Goal: Information Seeking & Learning: Learn about a topic

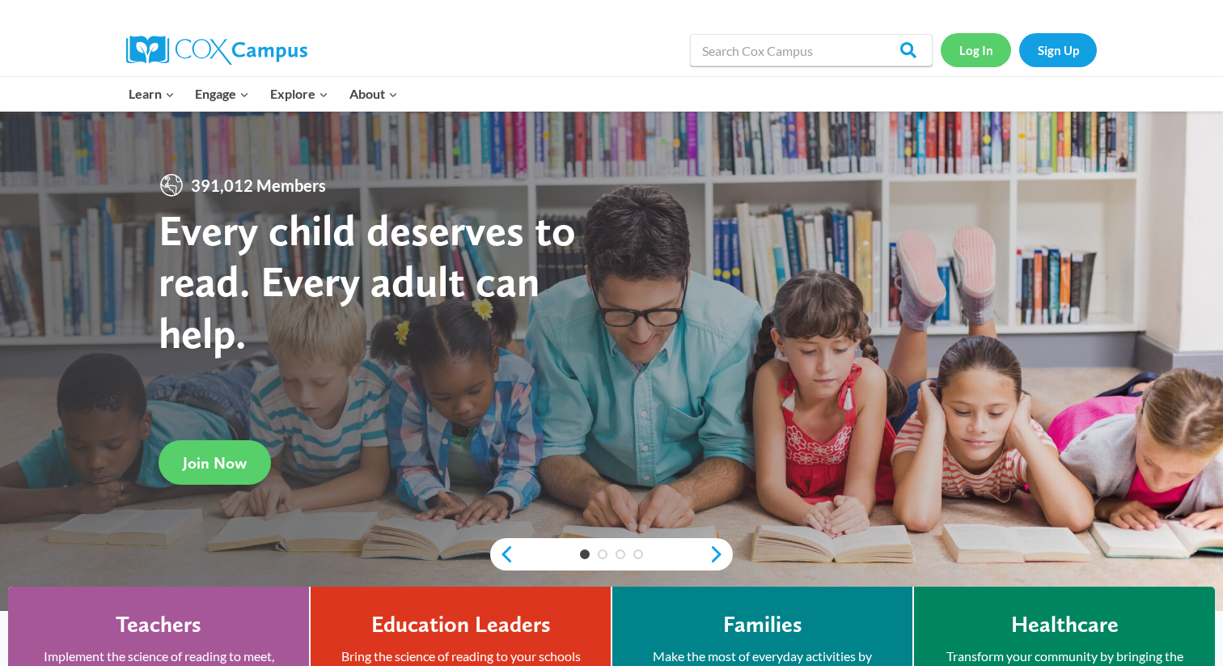
click at [986, 39] on link "Log In" at bounding box center [976, 49] width 70 height 33
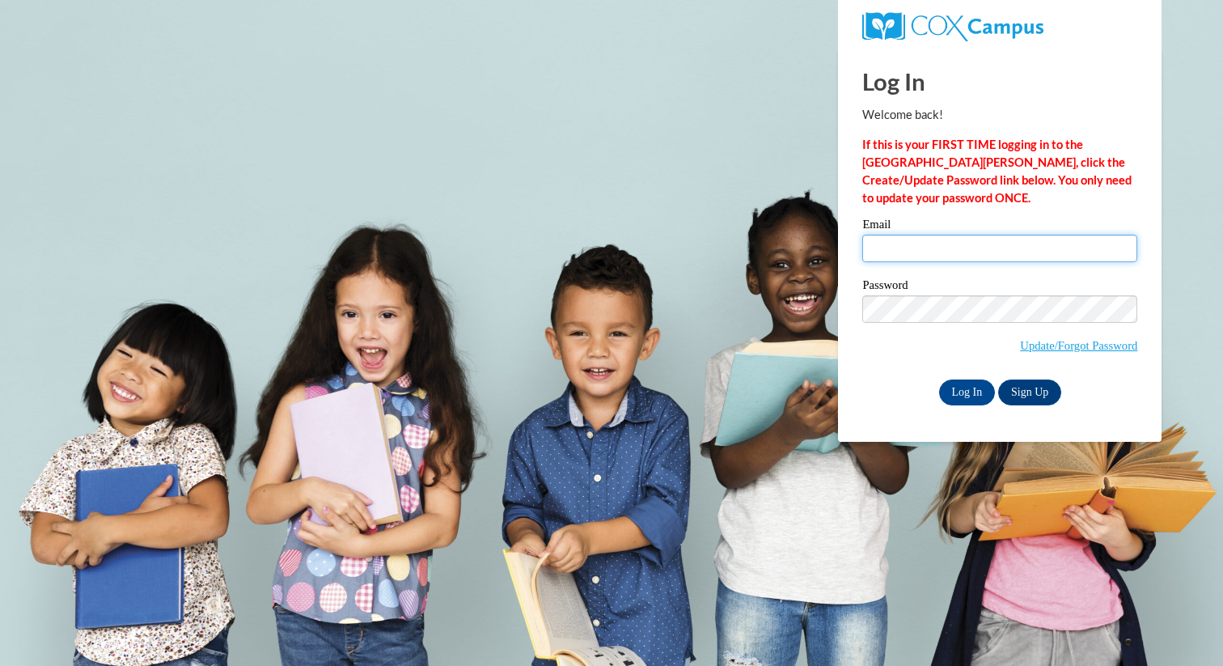
click at [891, 259] on input "Email" at bounding box center [999, 249] width 275 height 28
click at [940, 245] on input "Email" at bounding box center [999, 249] width 275 height 28
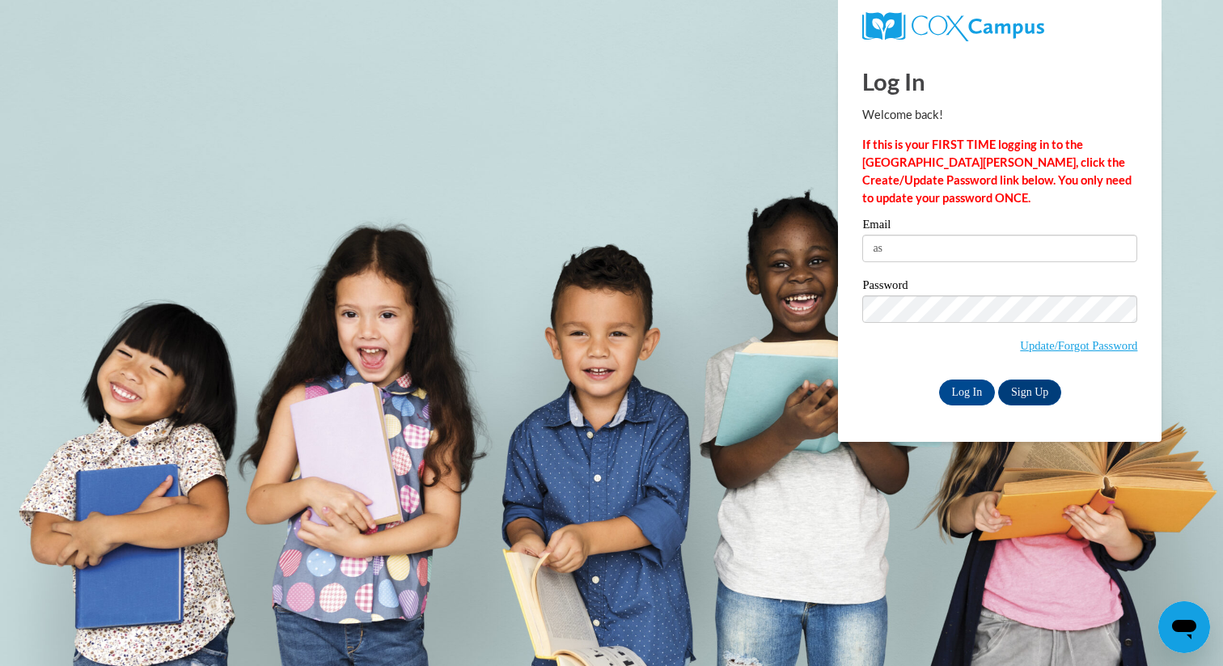
click at [922, 277] on div "Email as Password Update/Forgot Password Log In Sign Up OR" at bounding box center [999, 311] width 275 height 186
click at [909, 265] on div "Email as" at bounding box center [999, 246] width 275 height 56
click at [901, 235] on input "as" at bounding box center [999, 249] width 275 height 28
click at [905, 247] on input "as" at bounding box center [999, 249] width 275 height 28
type input "asheldon@butler.edu"
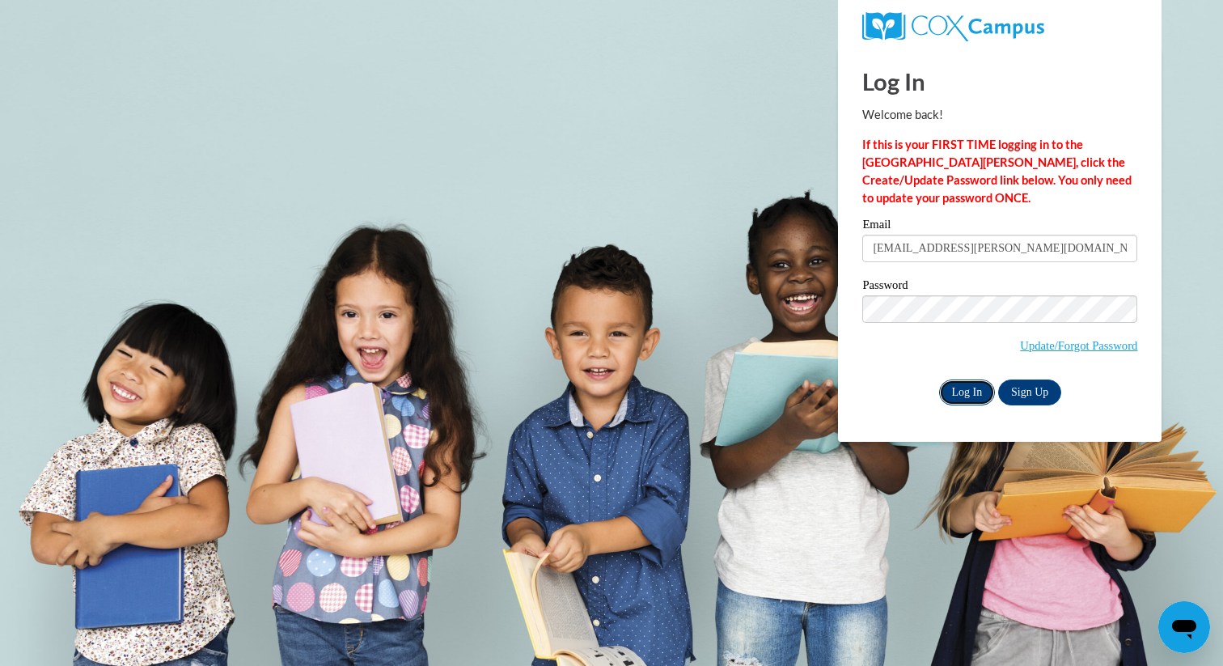
click at [960, 394] on input "Log In" at bounding box center [967, 392] width 57 height 26
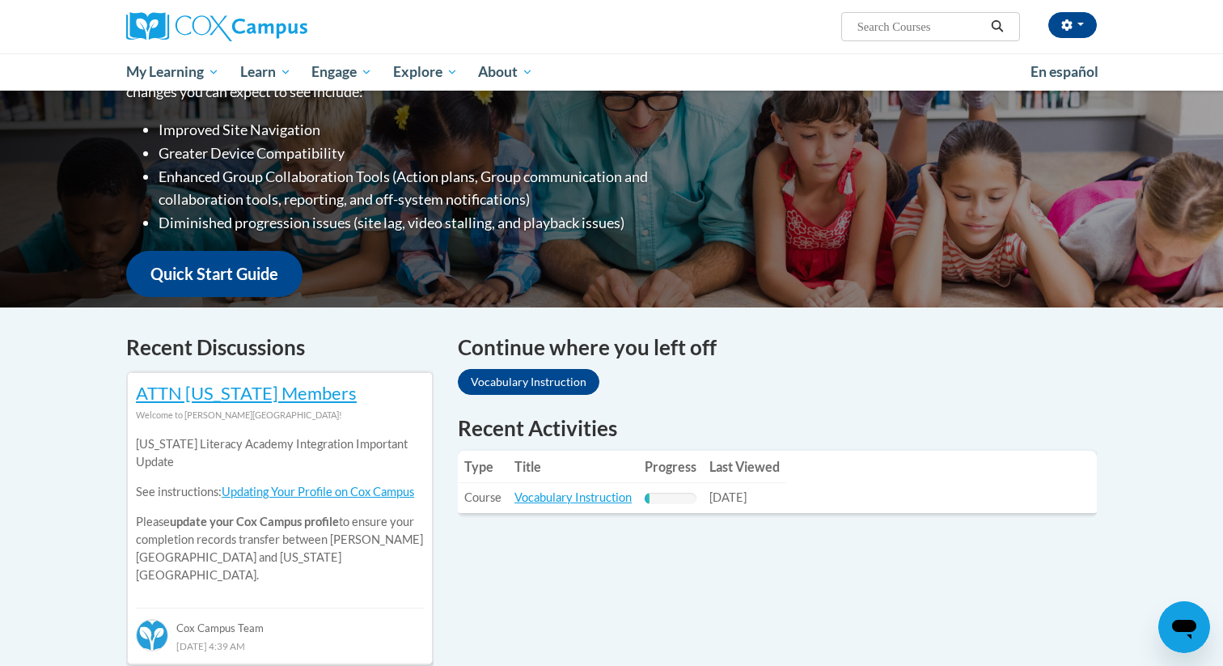
scroll to position [265, 0]
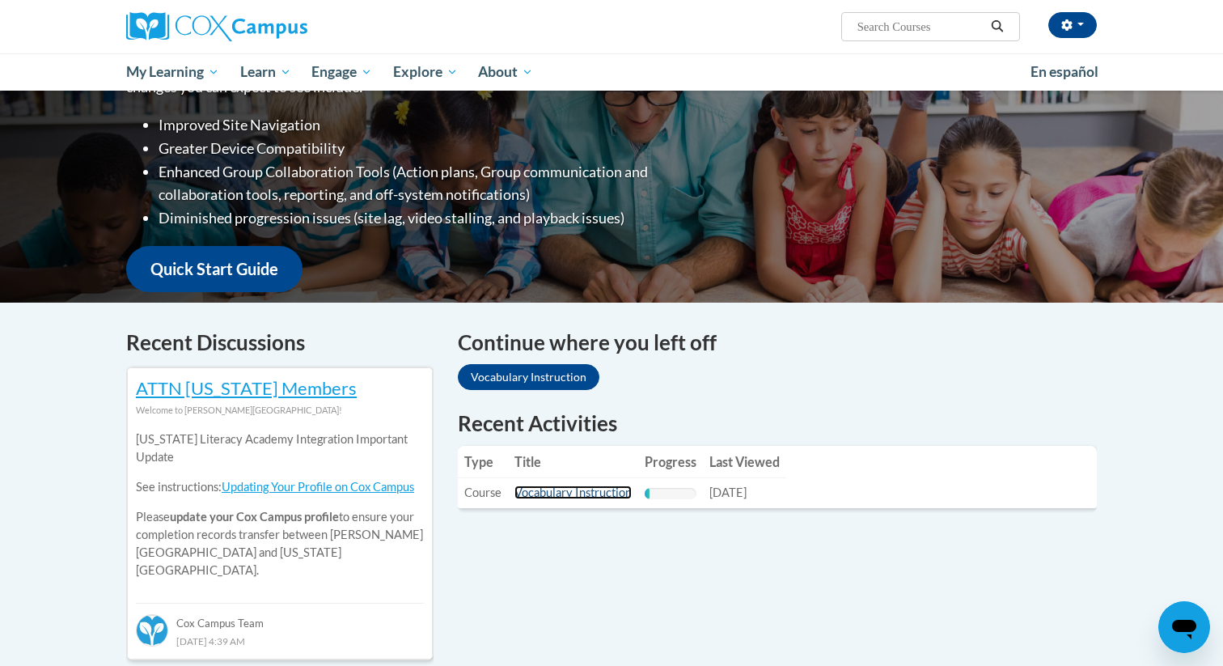
click at [616, 489] on link "Vocabulary Instruction" at bounding box center [573, 492] width 117 height 14
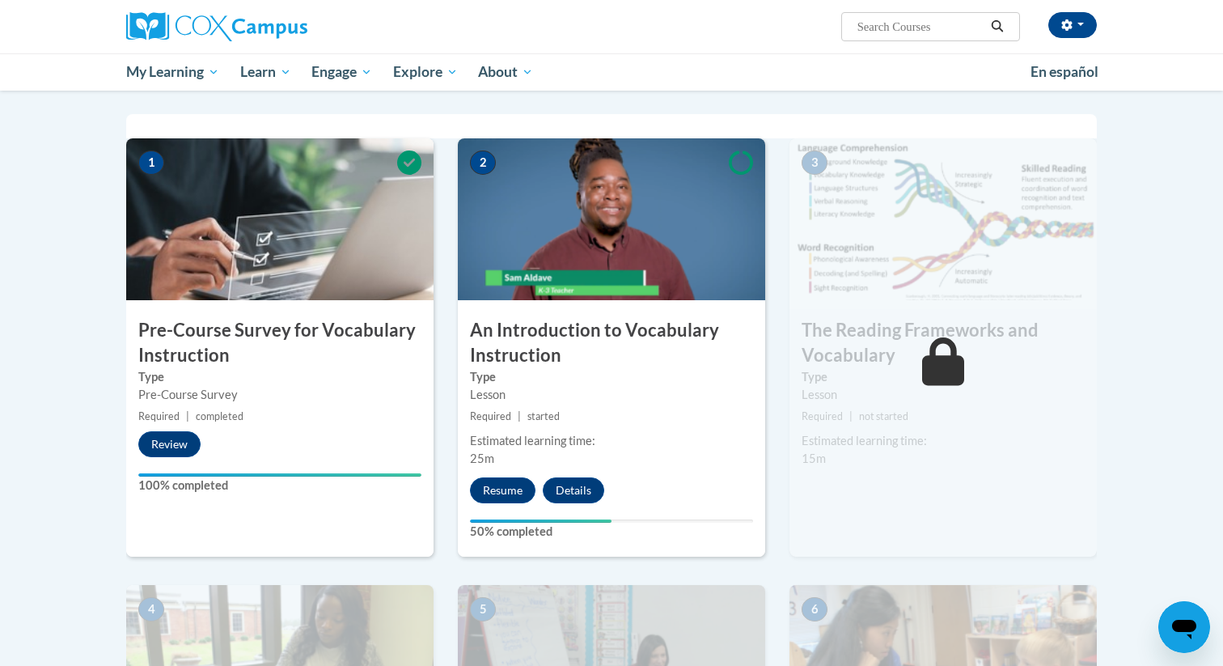
scroll to position [311, 0]
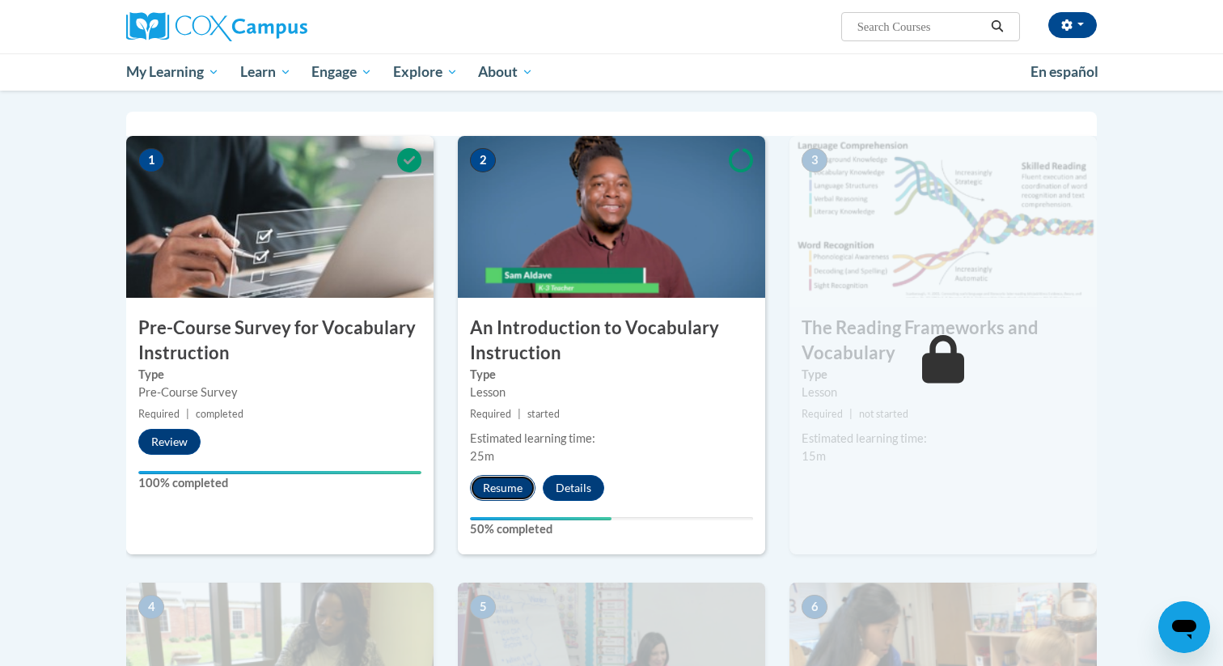
click at [527, 481] on button "Resume" at bounding box center [503, 488] width 66 height 26
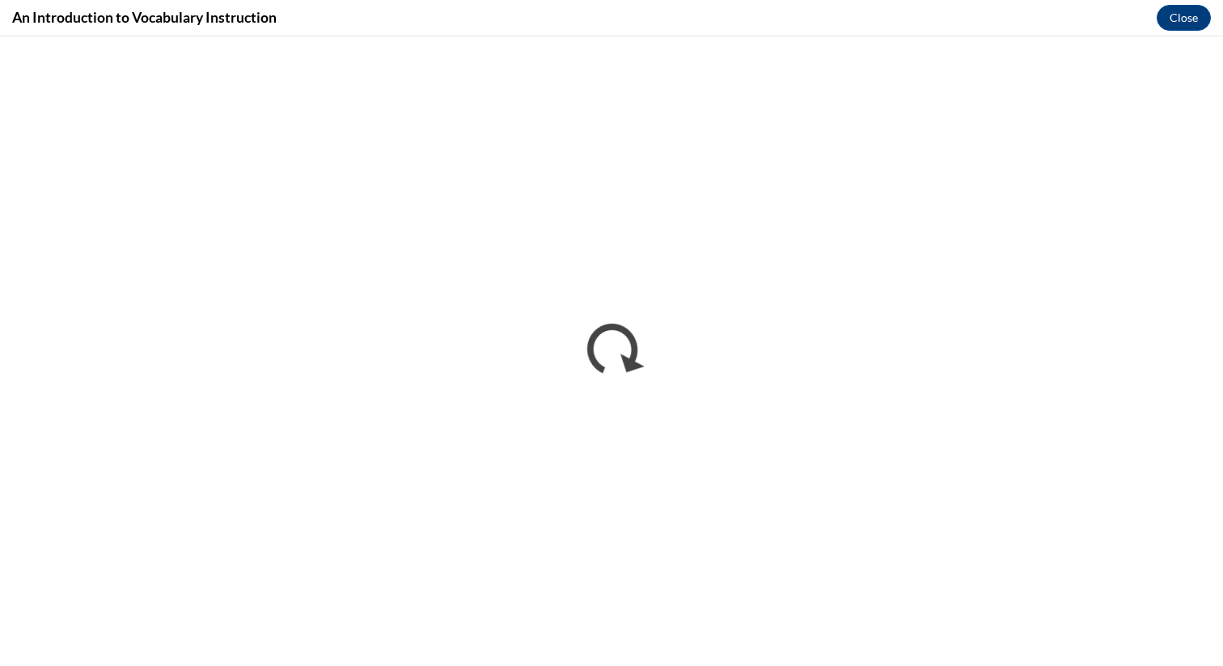
scroll to position [0, 0]
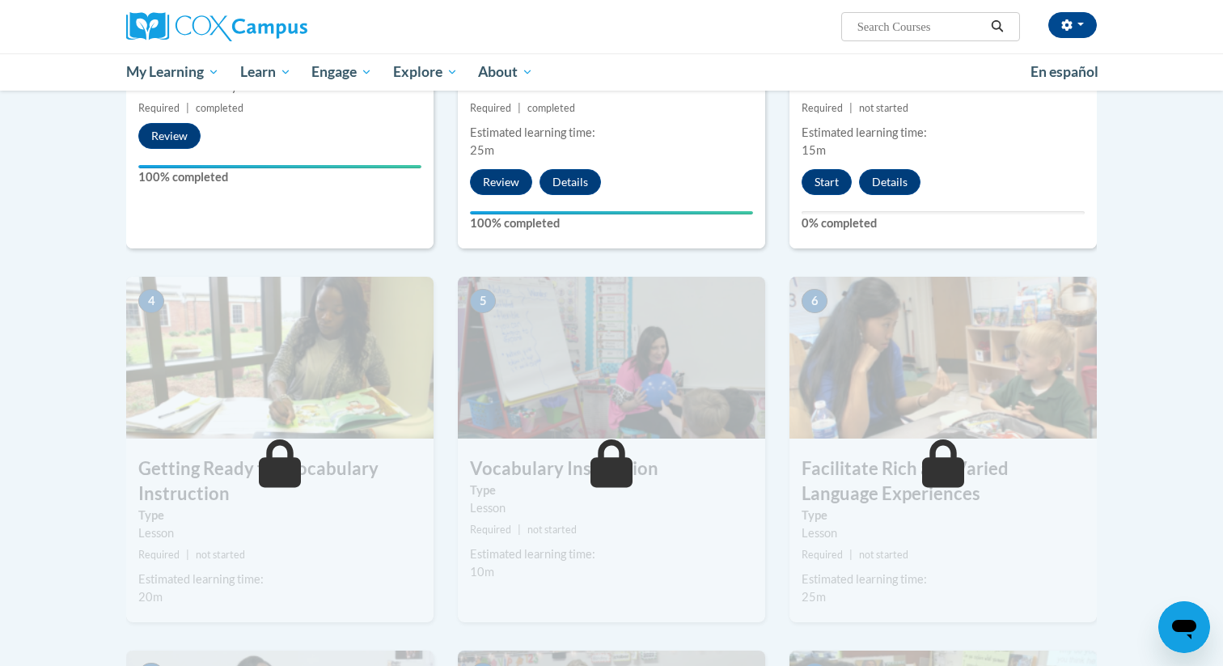
scroll to position [602, 0]
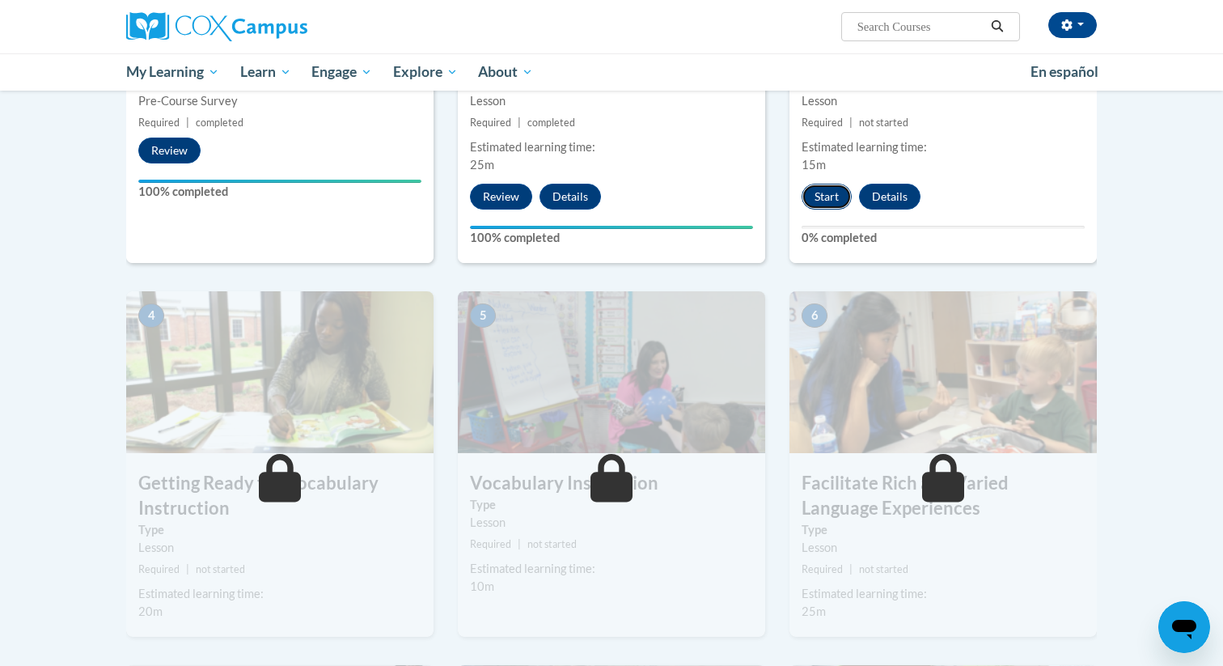
click at [840, 189] on button "Start" at bounding box center [827, 197] width 50 height 26
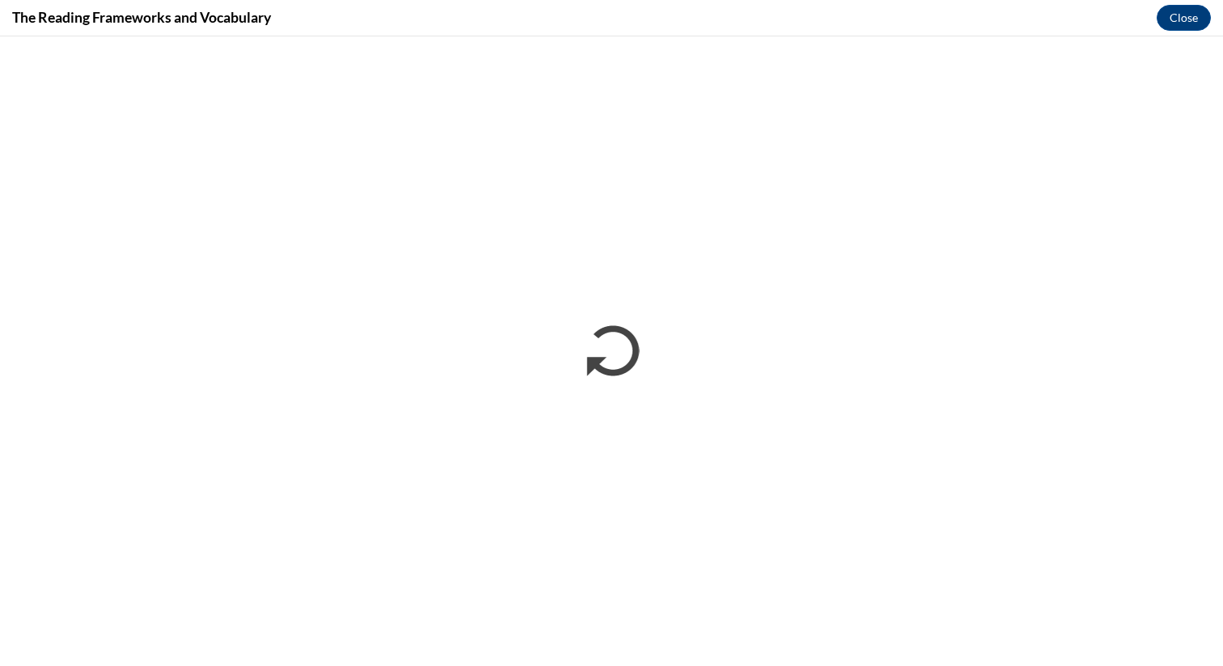
scroll to position [0, 0]
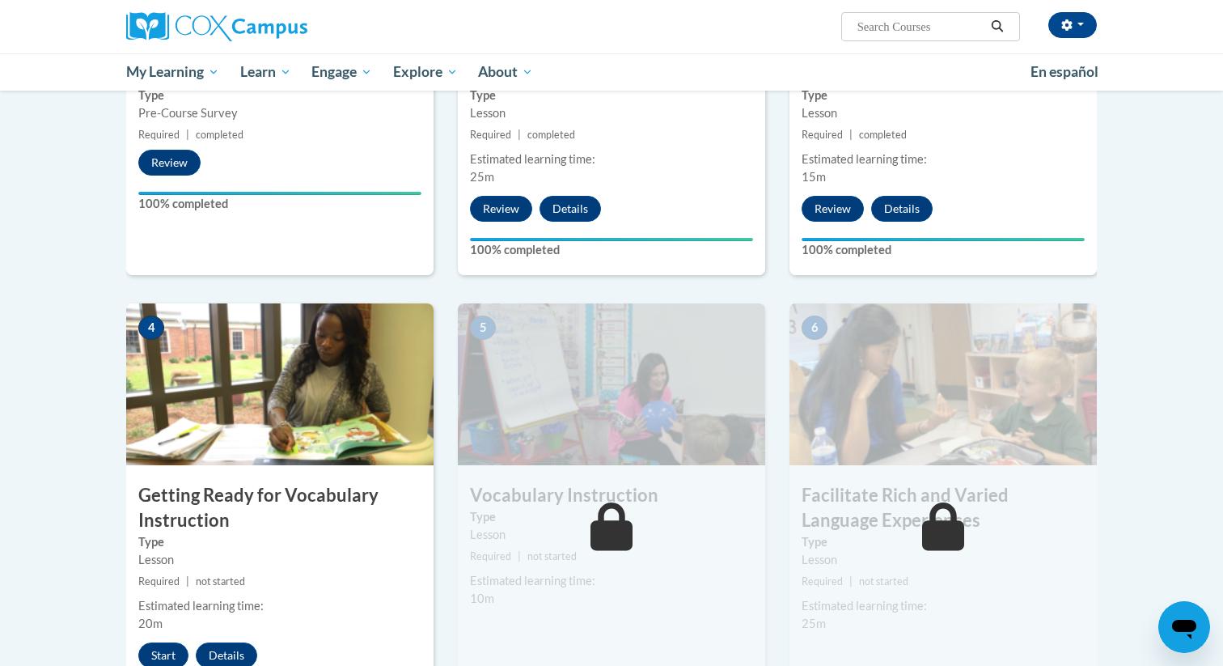
scroll to position [658, 0]
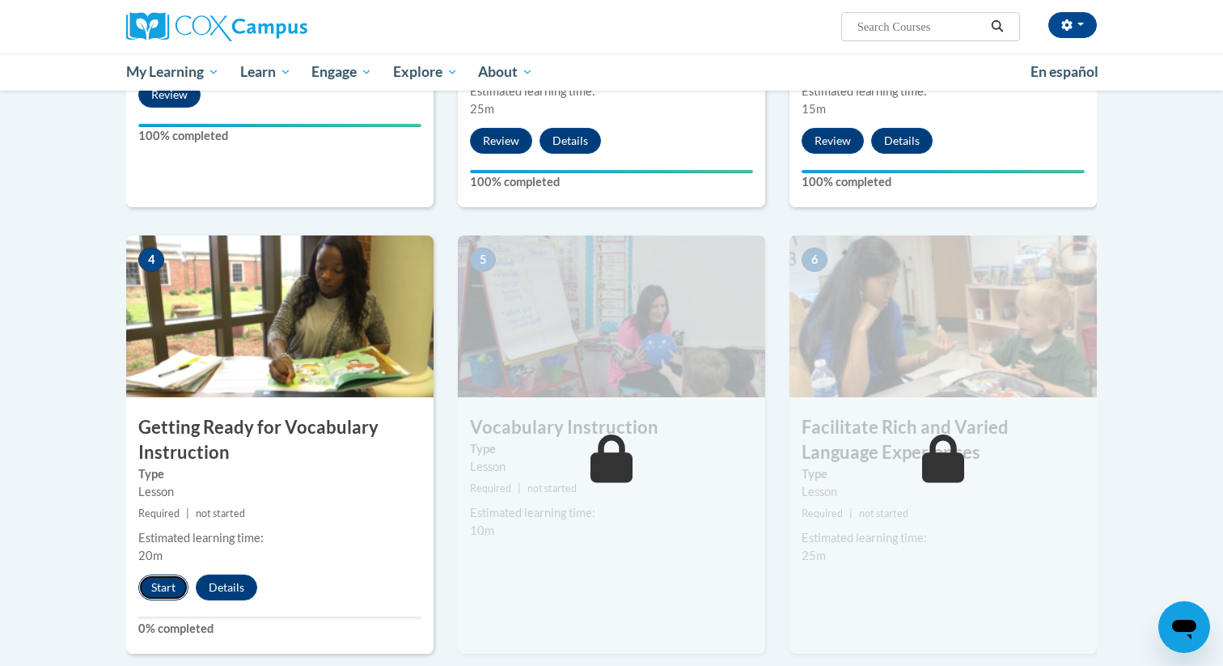
click at [162, 583] on button "Start" at bounding box center [163, 587] width 50 height 26
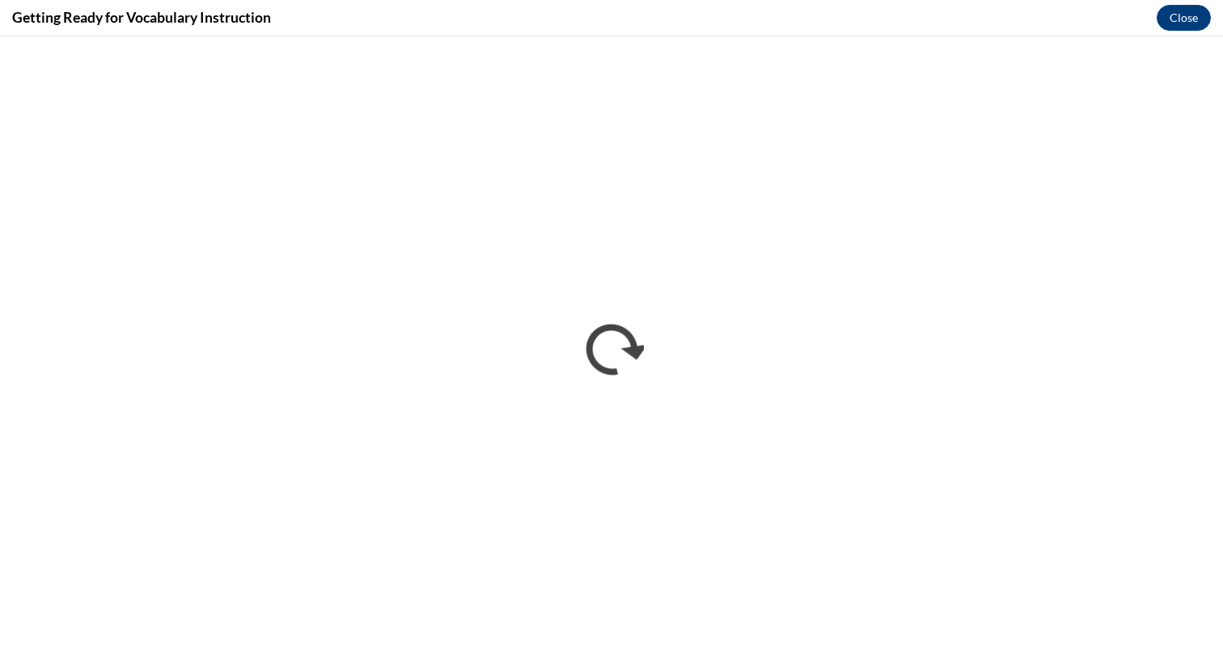
scroll to position [0, 0]
